Goal: Information Seeking & Learning: Check status

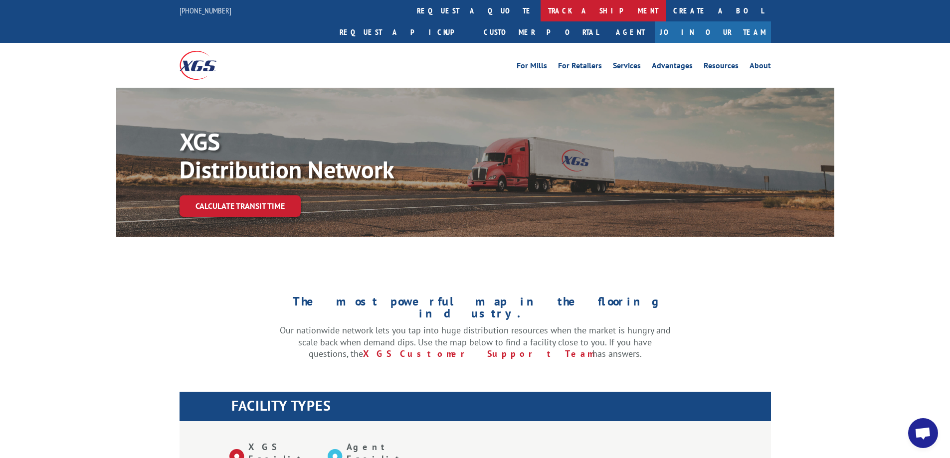
click at [541, 9] on link "track a shipment" at bounding box center [603, 10] width 125 height 21
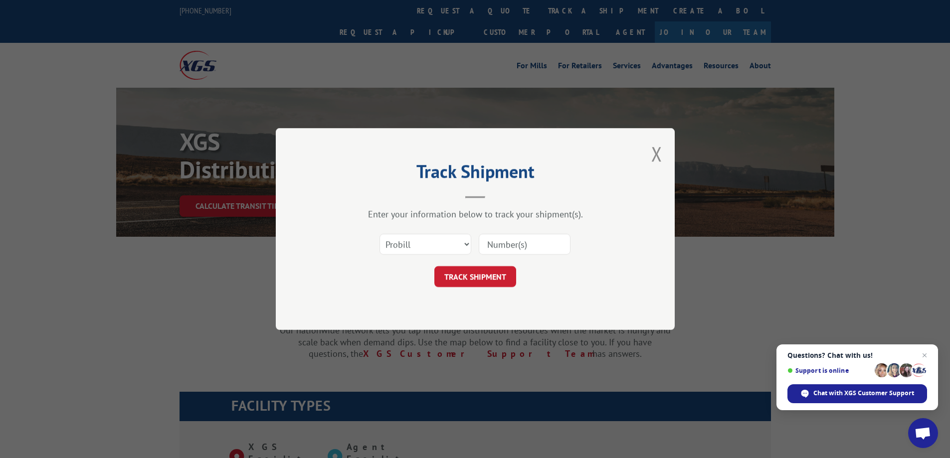
click at [498, 248] on input at bounding box center [525, 244] width 92 height 21
paste input "17489190"
type input "17489190"
click at [482, 273] on button "TRACK SHIPMENT" at bounding box center [475, 276] width 82 height 21
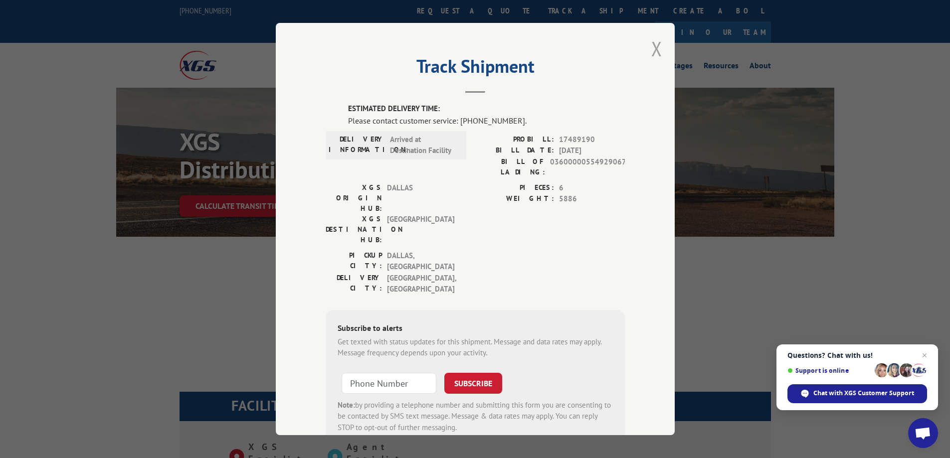
click at [653, 51] on button "Close modal" at bounding box center [656, 48] width 11 height 26
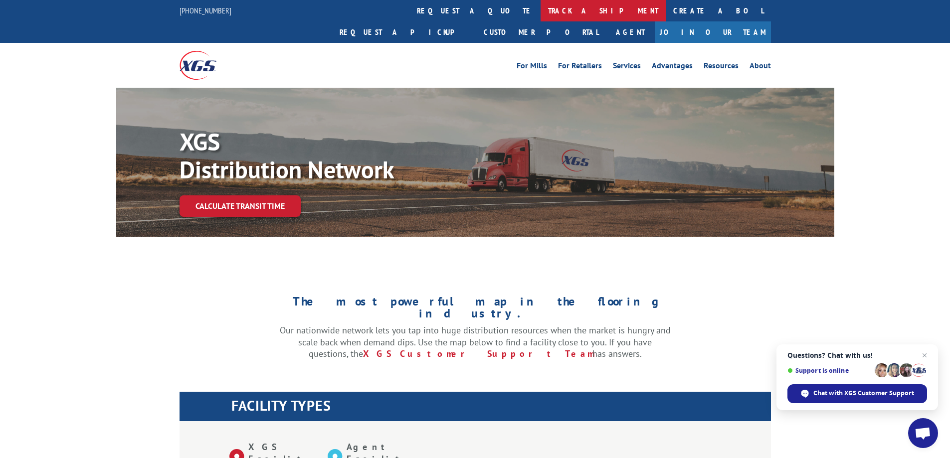
click at [541, 13] on link "track a shipment" at bounding box center [603, 10] width 125 height 21
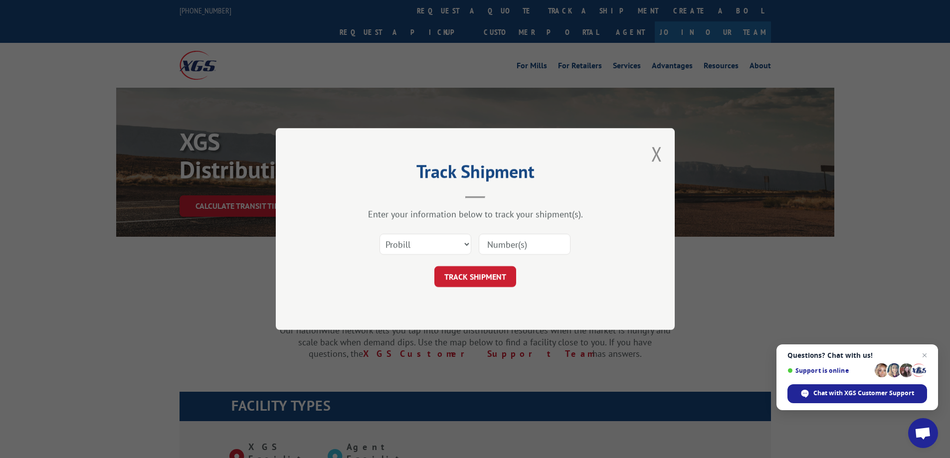
click at [507, 248] on input at bounding box center [525, 244] width 92 height 21
paste input "17489189"
type input "17489189"
click at [495, 276] on button "TRACK SHIPMENT" at bounding box center [475, 276] width 82 height 21
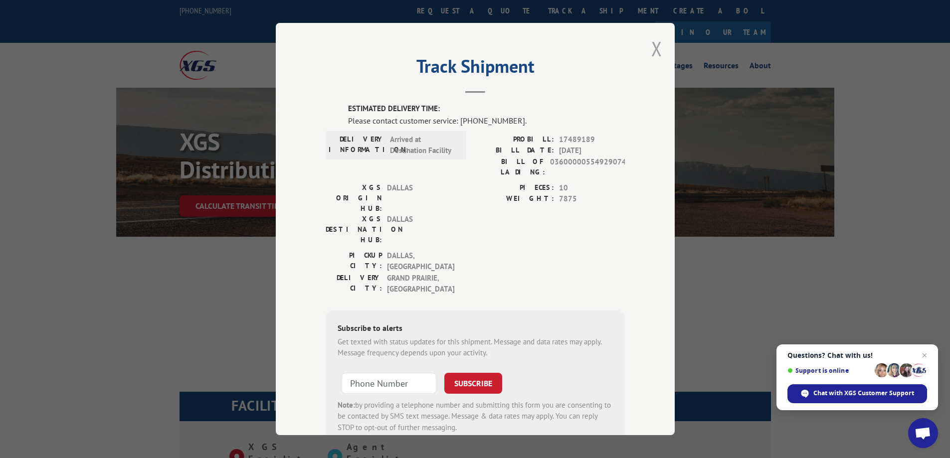
click at [656, 50] on button "Close modal" at bounding box center [656, 48] width 11 height 26
